Goal: Task Accomplishment & Management: Use online tool/utility

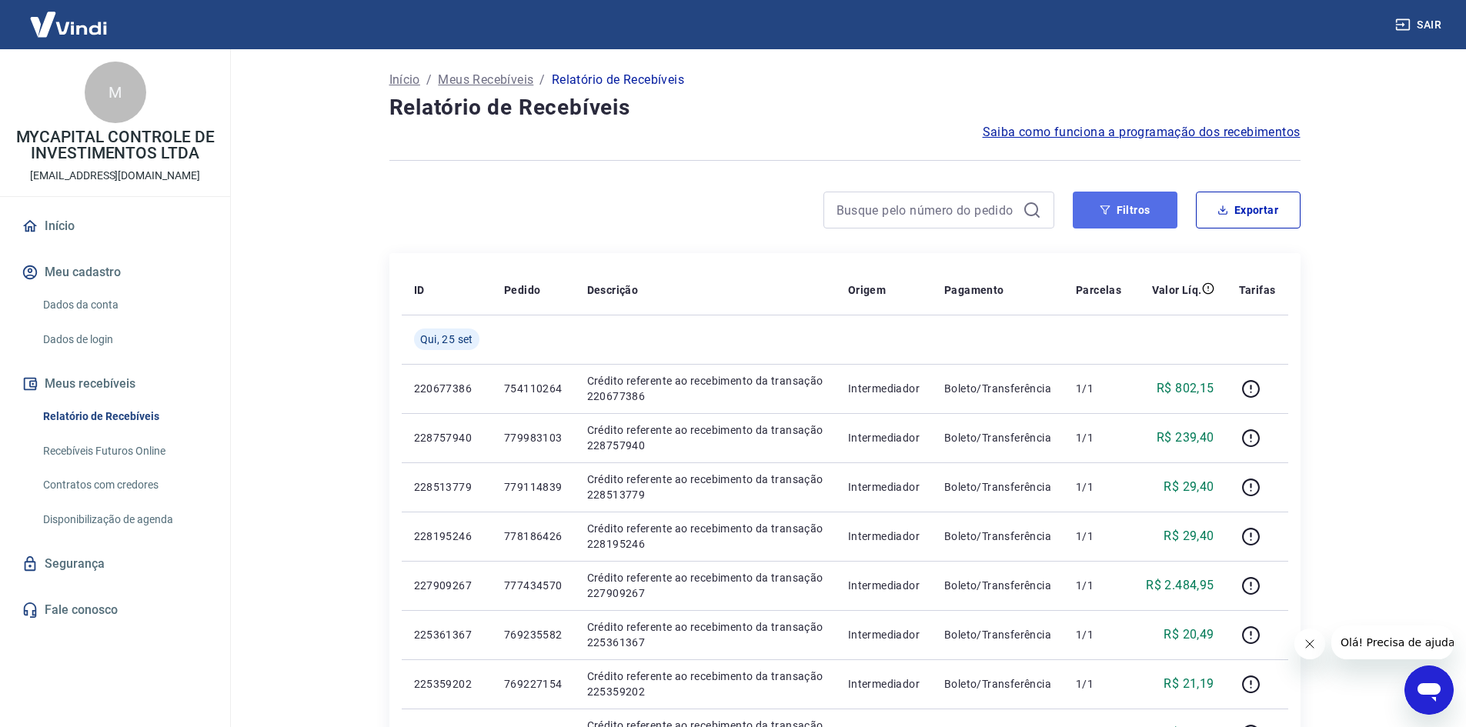
click at [1124, 226] on button "Filtros" at bounding box center [1125, 210] width 105 height 37
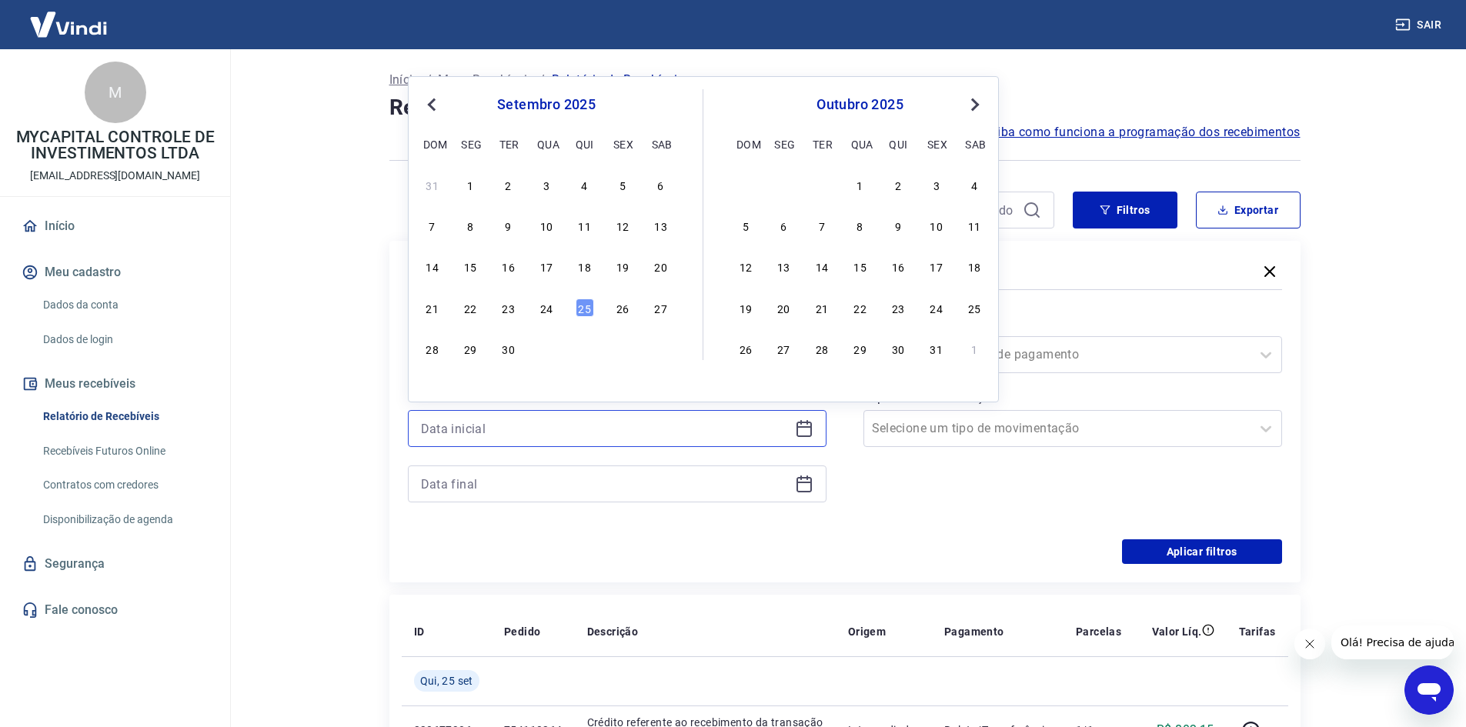
click at [606, 425] on input at bounding box center [605, 428] width 368 height 23
click at [586, 315] on div "25" at bounding box center [585, 308] width 18 height 18
type input "[DATE]"
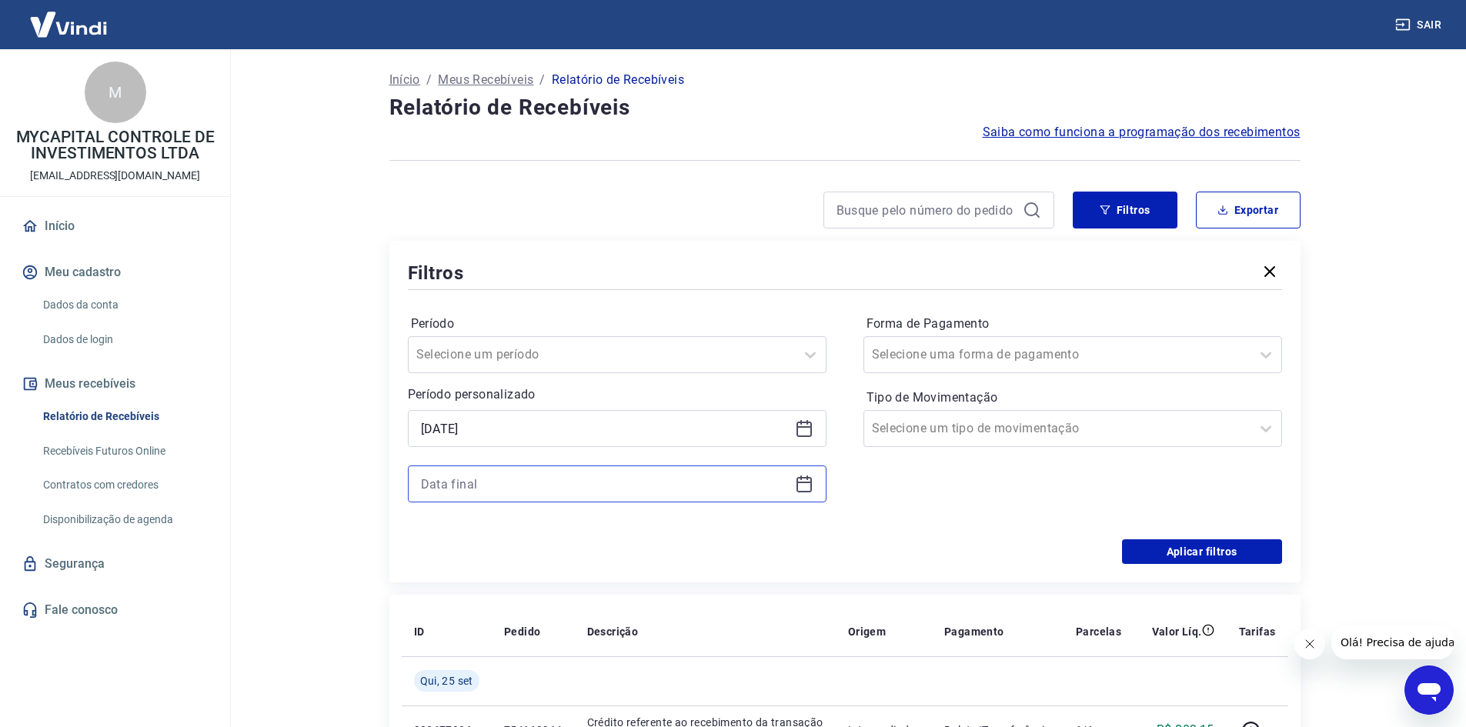
click at [543, 483] on input at bounding box center [605, 484] width 368 height 23
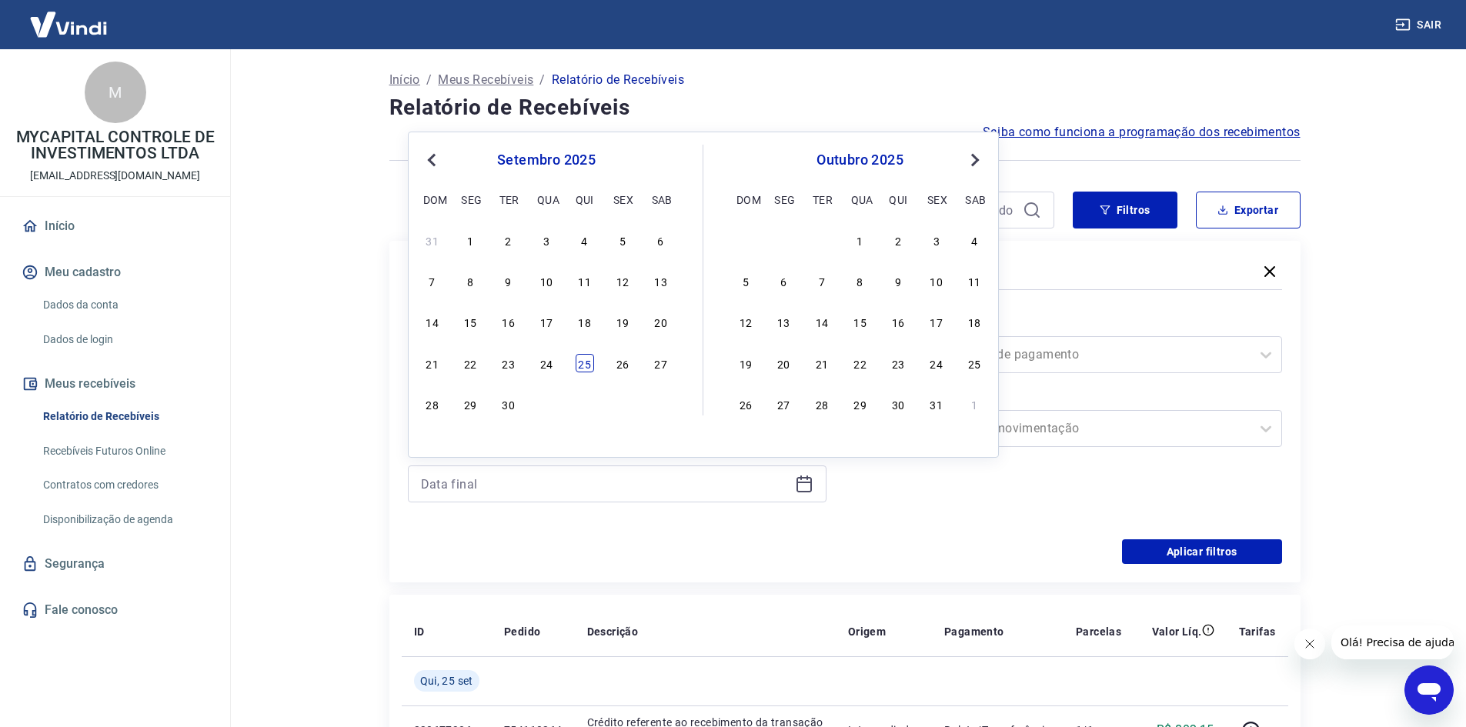
click at [583, 359] on div "25" at bounding box center [585, 363] width 18 height 18
type input "[DATE]"
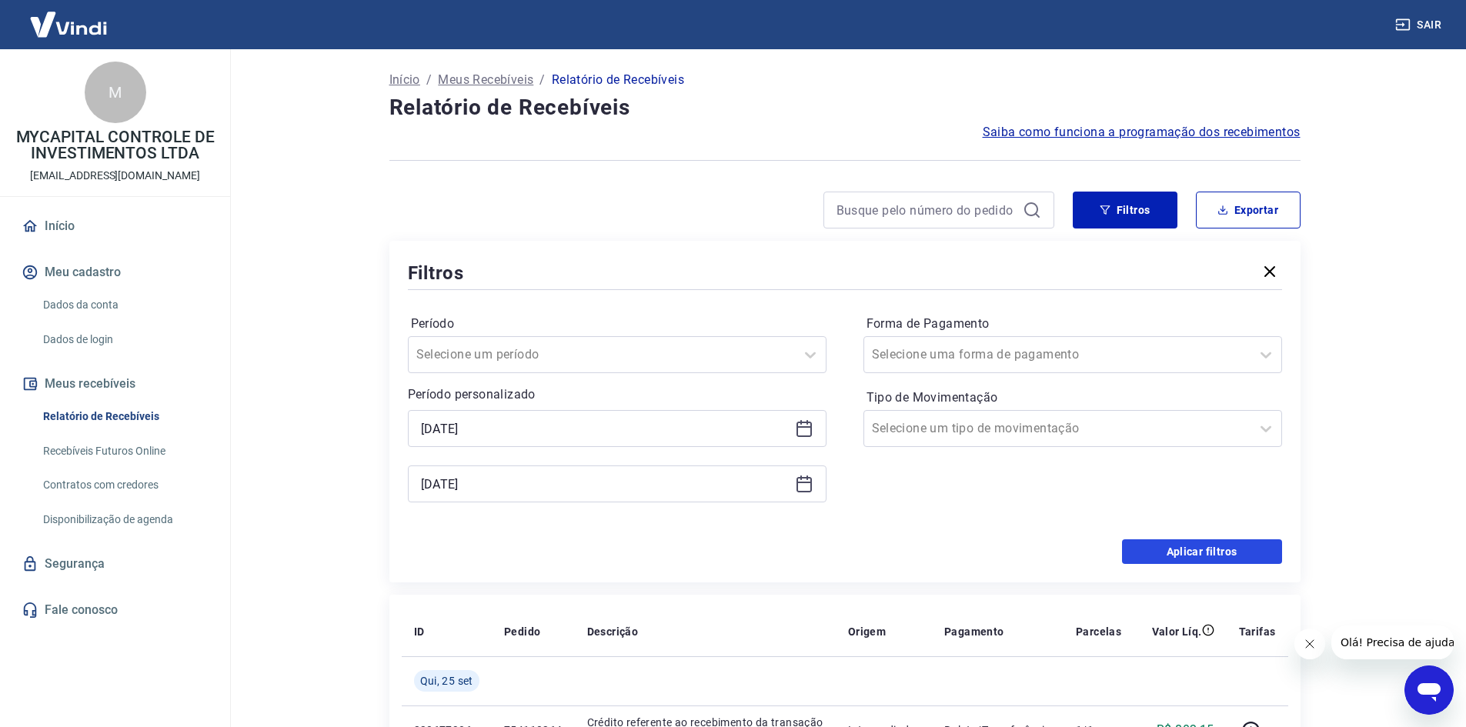
click at [1215, 546] on button "Aplicar filtros" at bounding box center [1202, 552] width 160 height 25
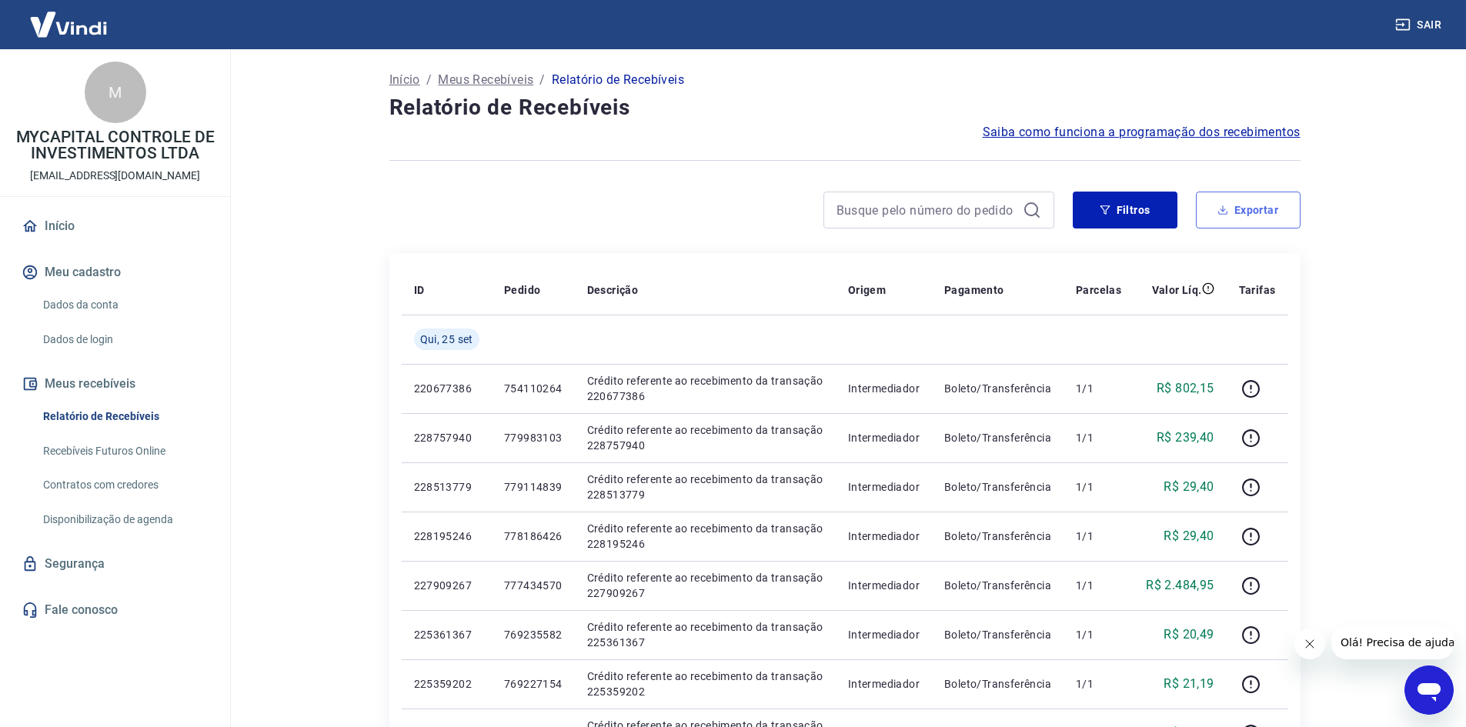
click at [1247, 199] on button "Exportar" at bounding box center [1248, 210] width 105 height 37
type input "[DATE]"
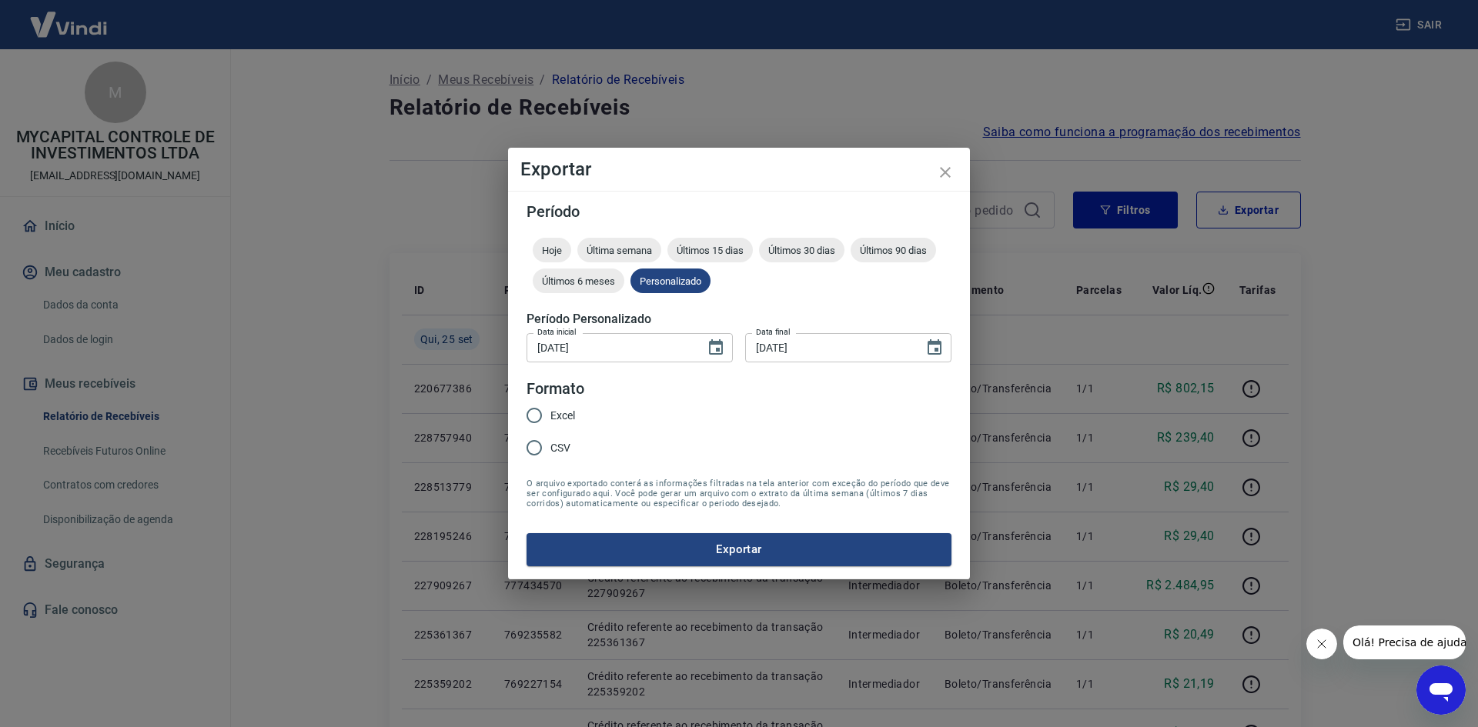
click at [563, 404] on label "Excel" at bounding box center [546, 415] width 57 height 32
click at [550, 404] on input "Excel" at bounding box center [534, 415] width 32 height 32
radio input "true"
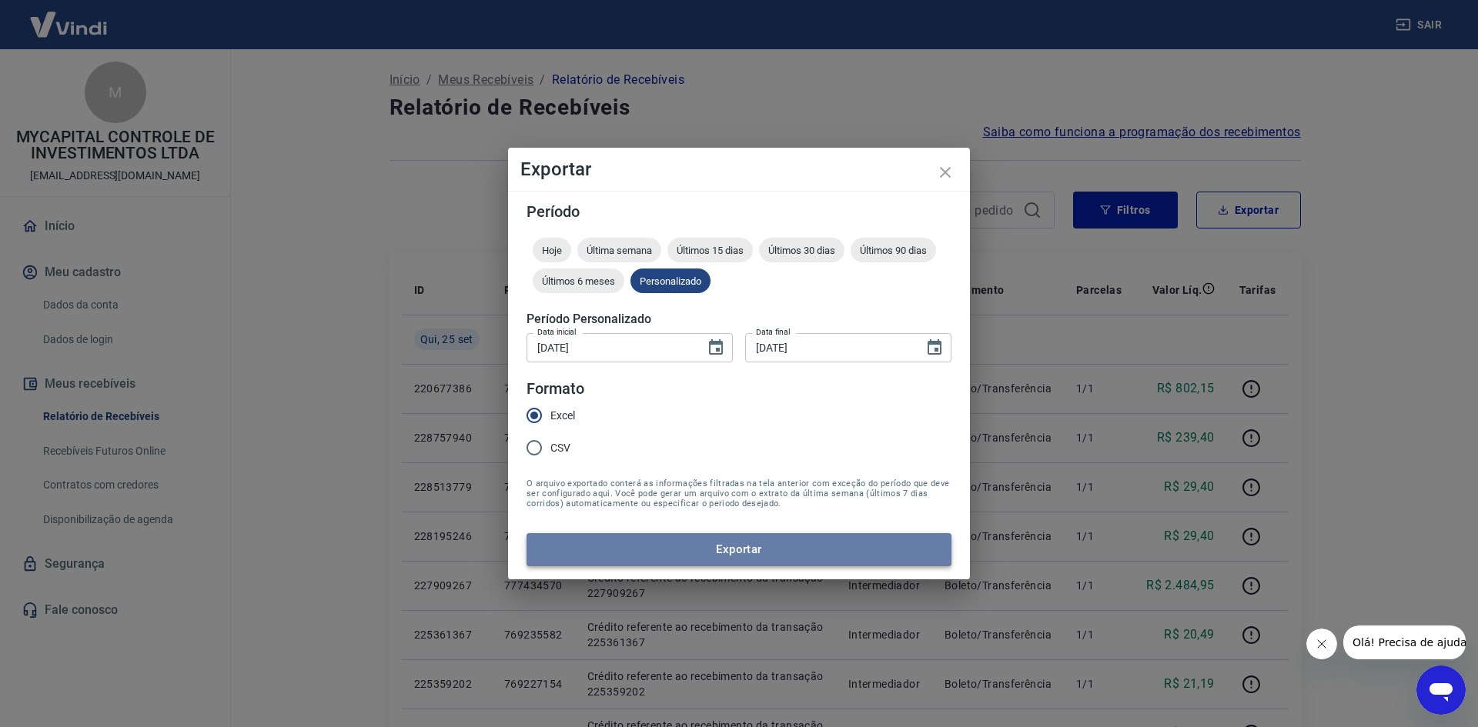
click at [765, 543] on button "Exportar" at bounding box center [738, 549] width 425 height 32
